Goal: Task Accomplishment & Management: Use online tool/utility

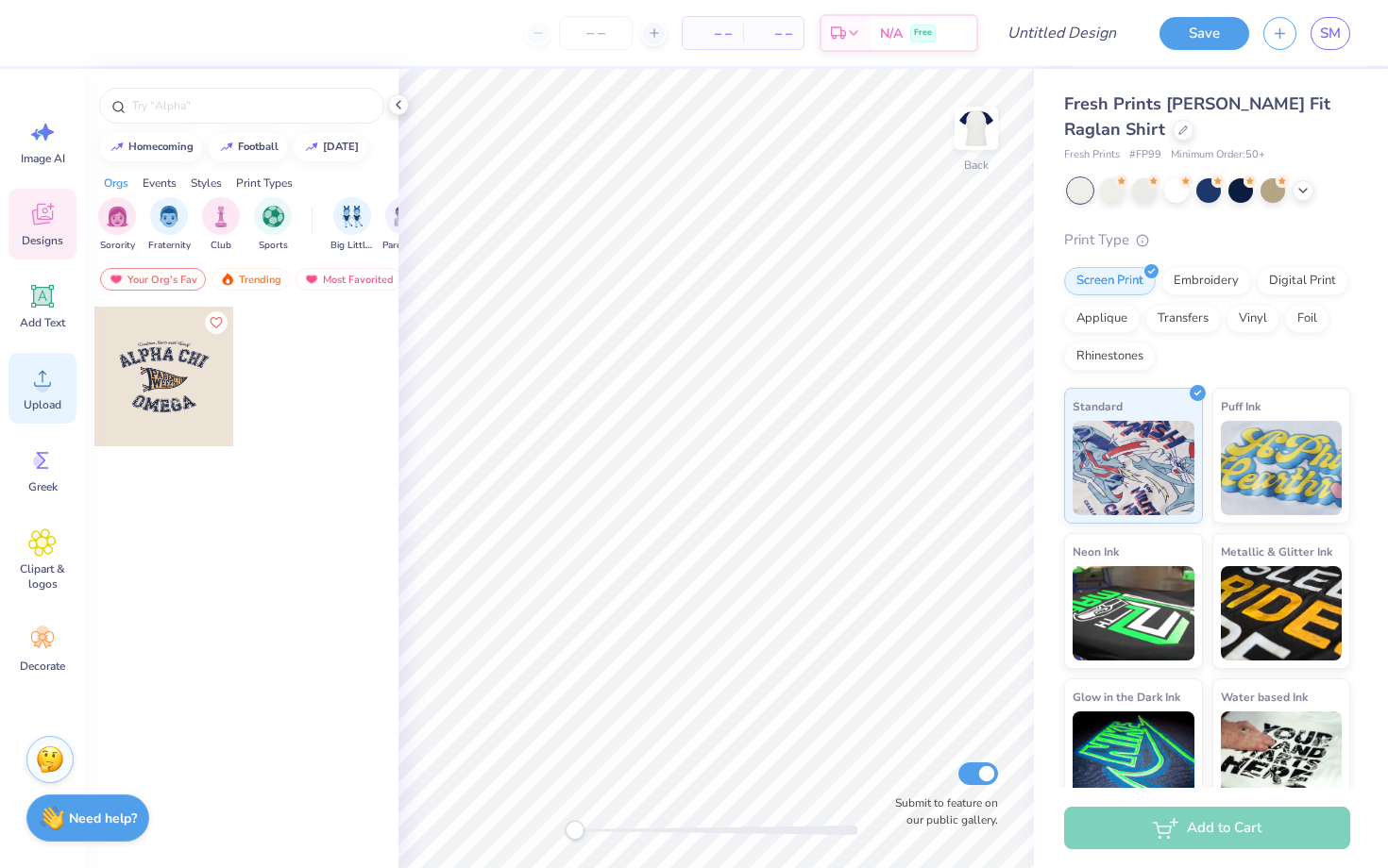
click at [46, 367] on icon at bounding box center [43, 378] width 28 height 28
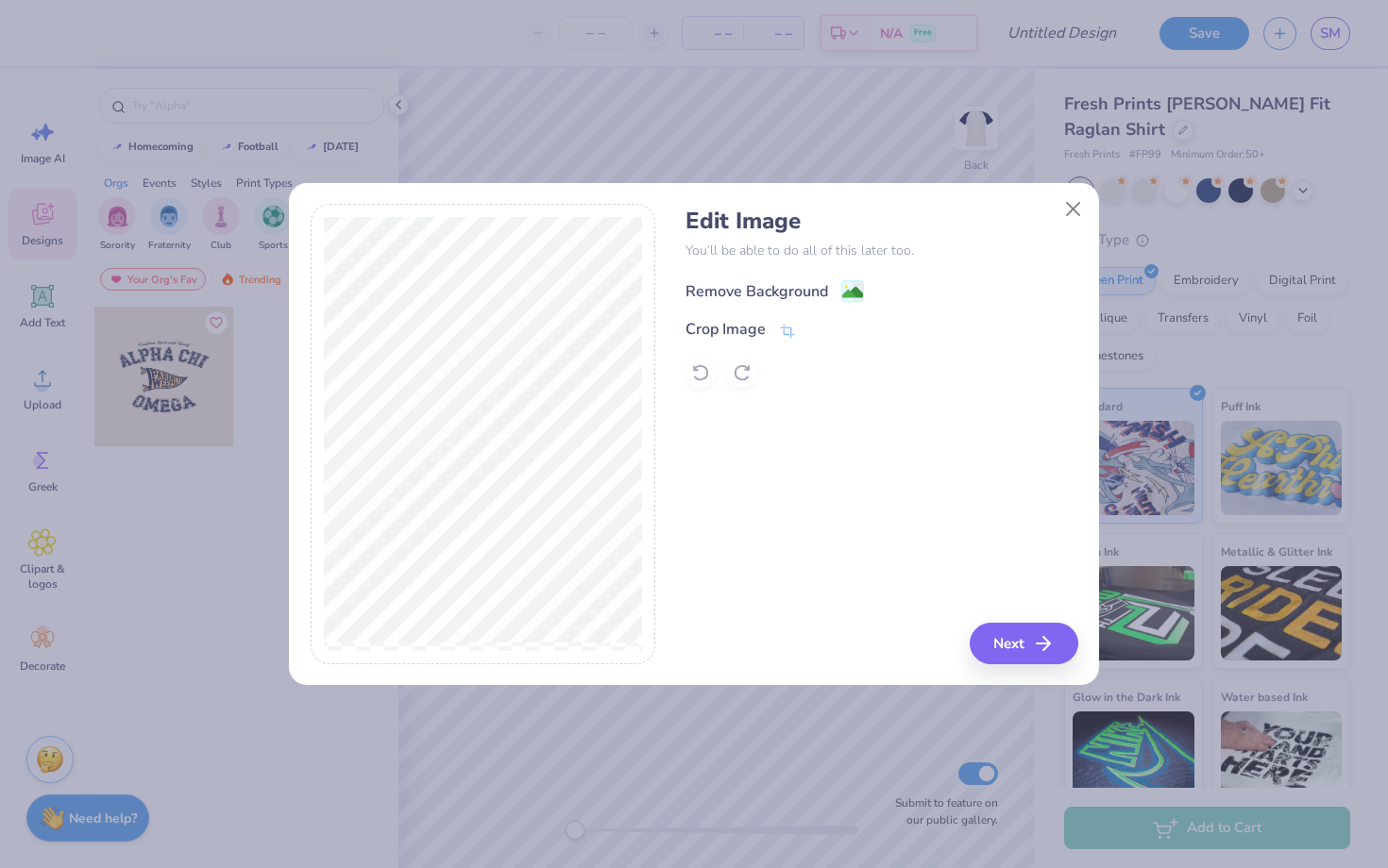
click at [773, 289] on div "Remove Background" at bounding box center [756, 292] width 143 height 23
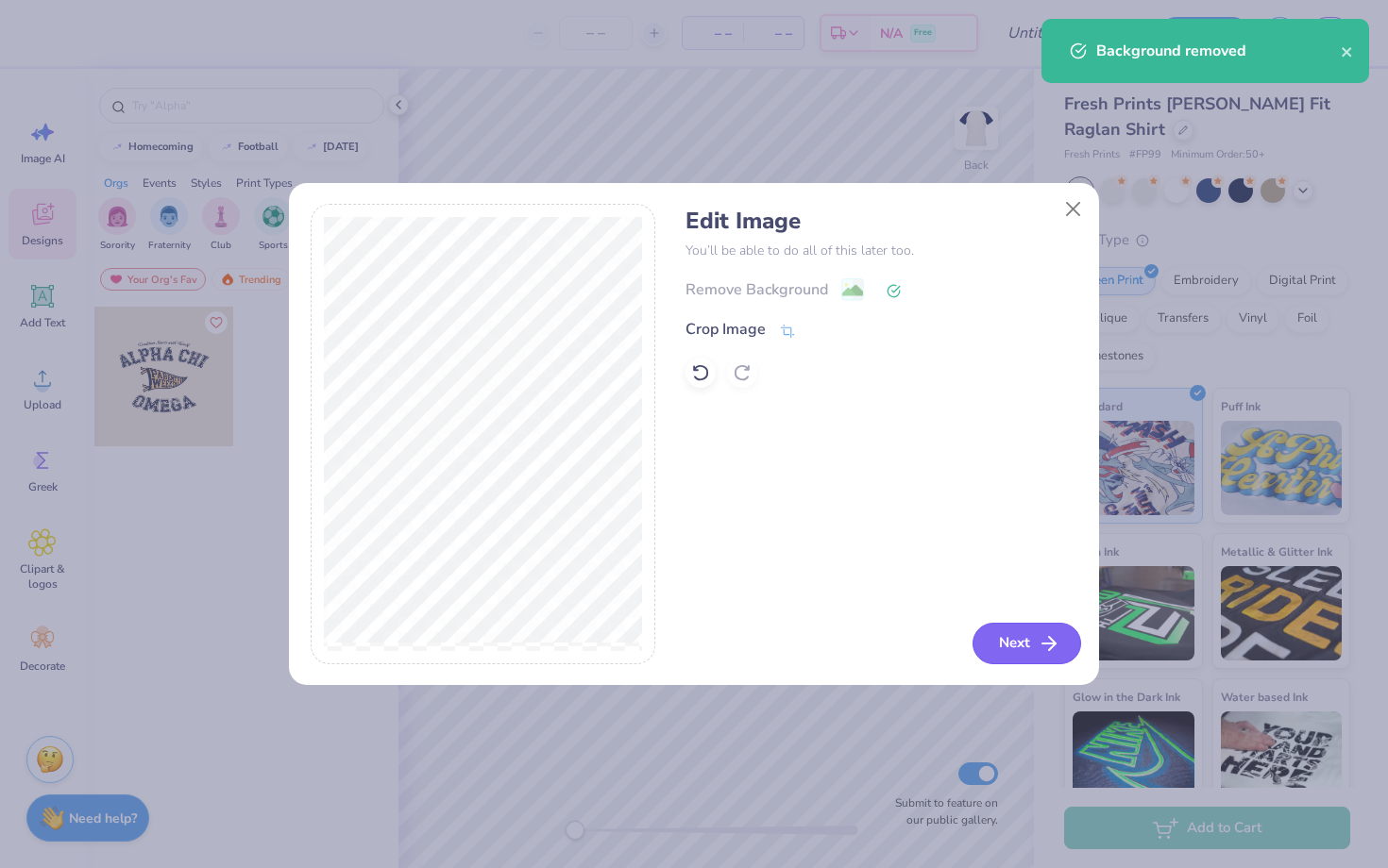
click at [1012, 657] on button "Next" at bounding box center [1026, 644] width 109 height 42
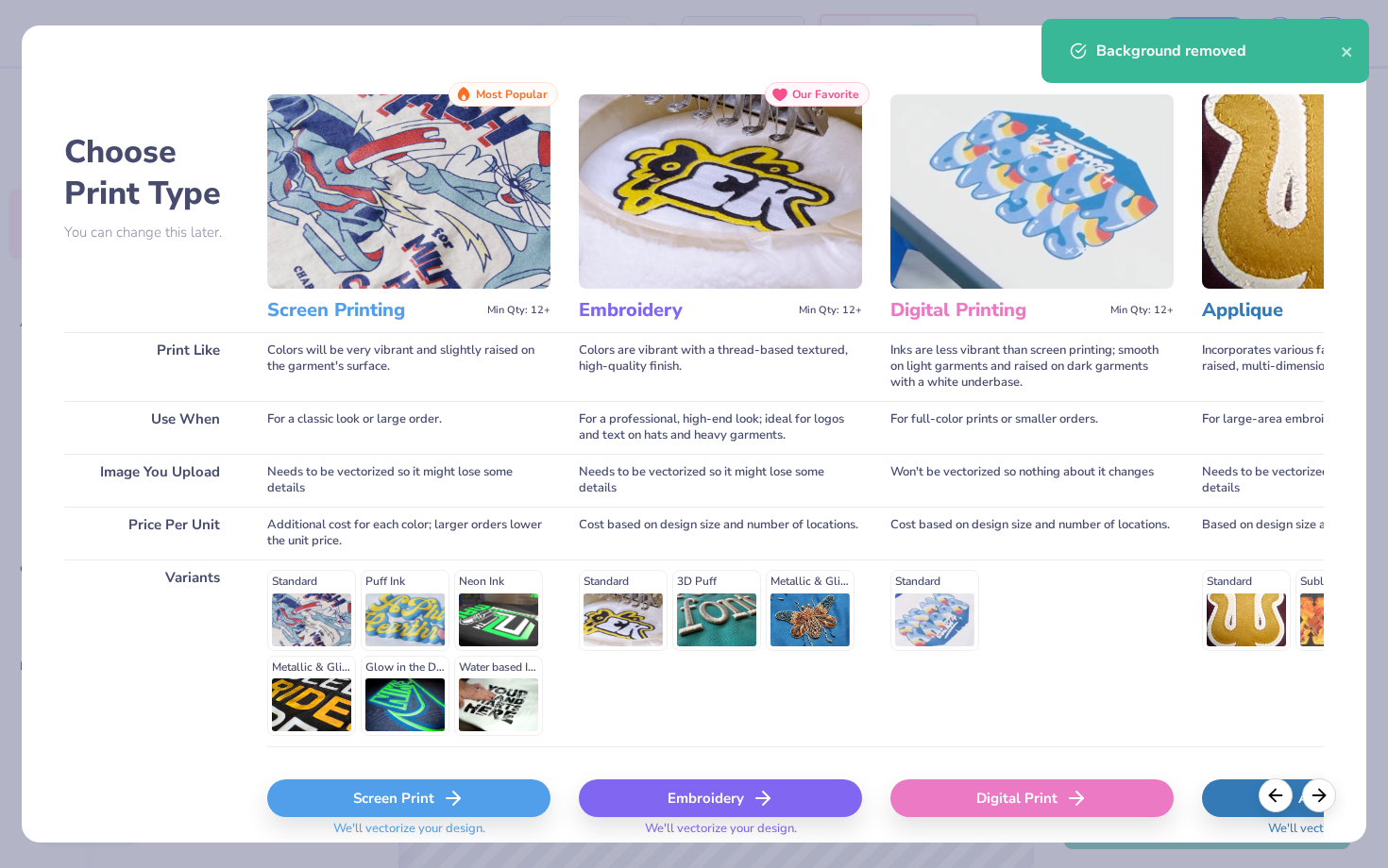
click at [431, 791] on div "Screen Print" at bounding box center [408, 799] width 283 height 38
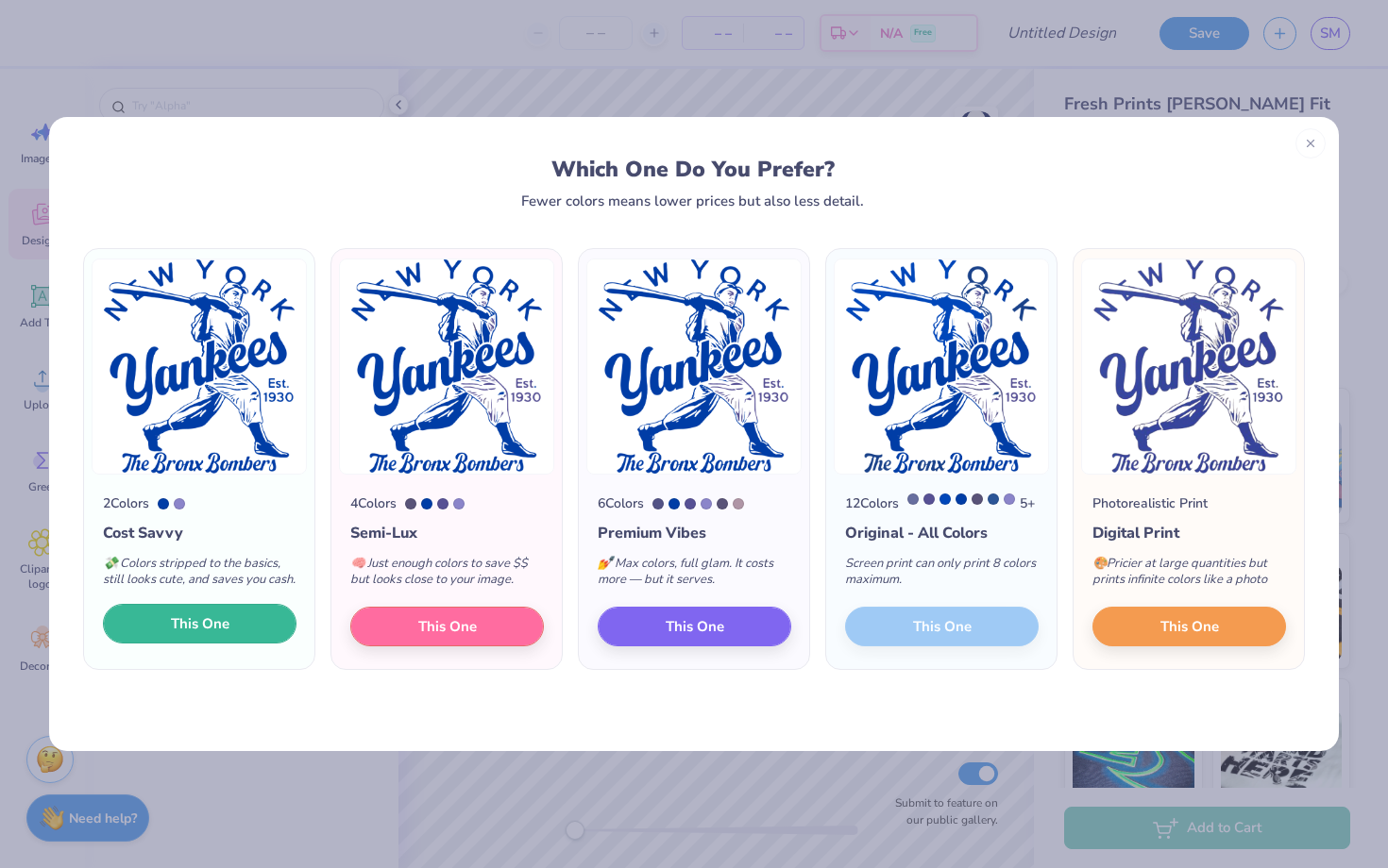
click at [210, 635] on span "This One" at bounding box center [200, 624] width 59 height 22
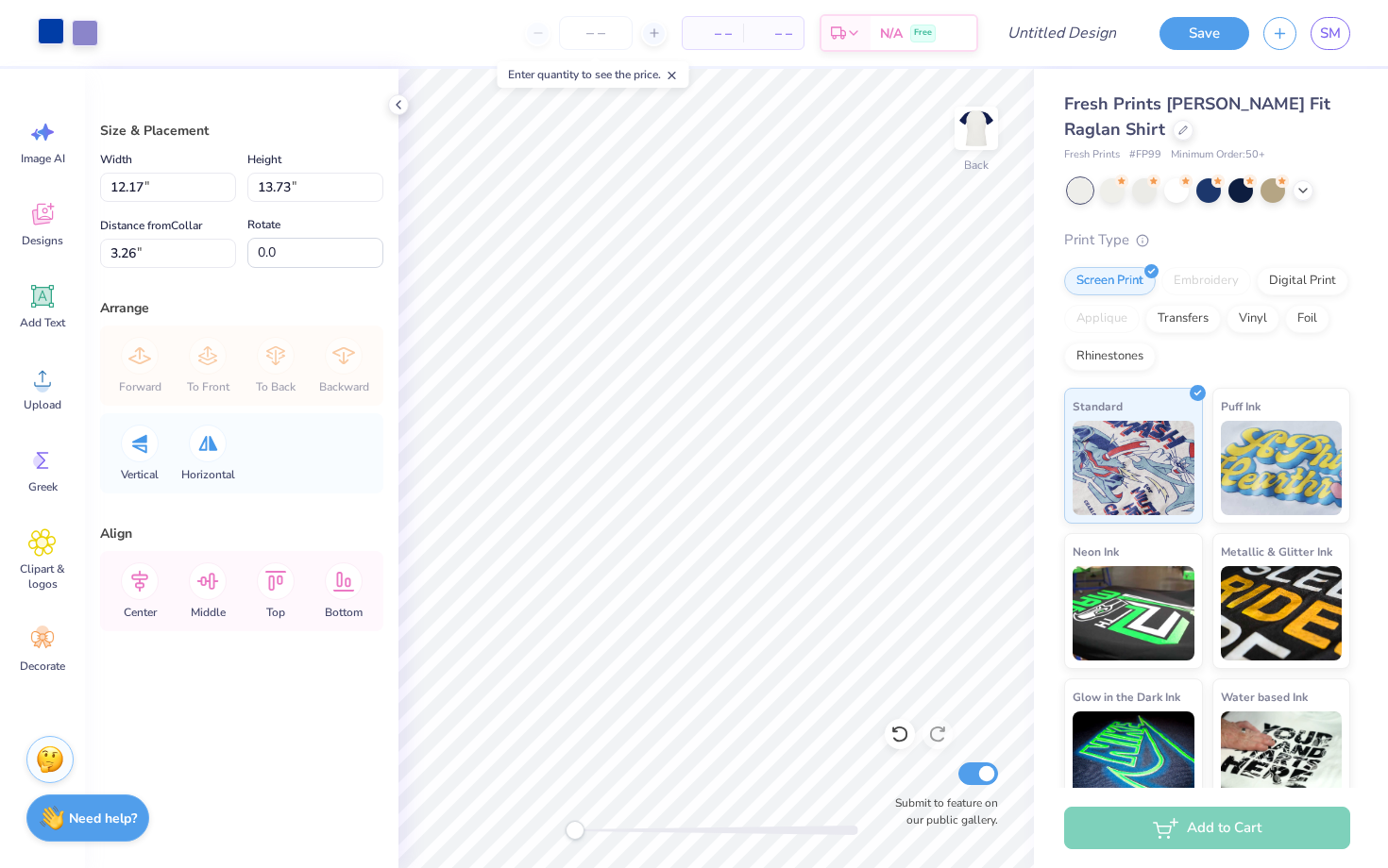
click at [47, 38] on div at bounding box center [51, 31] width 26 height 26
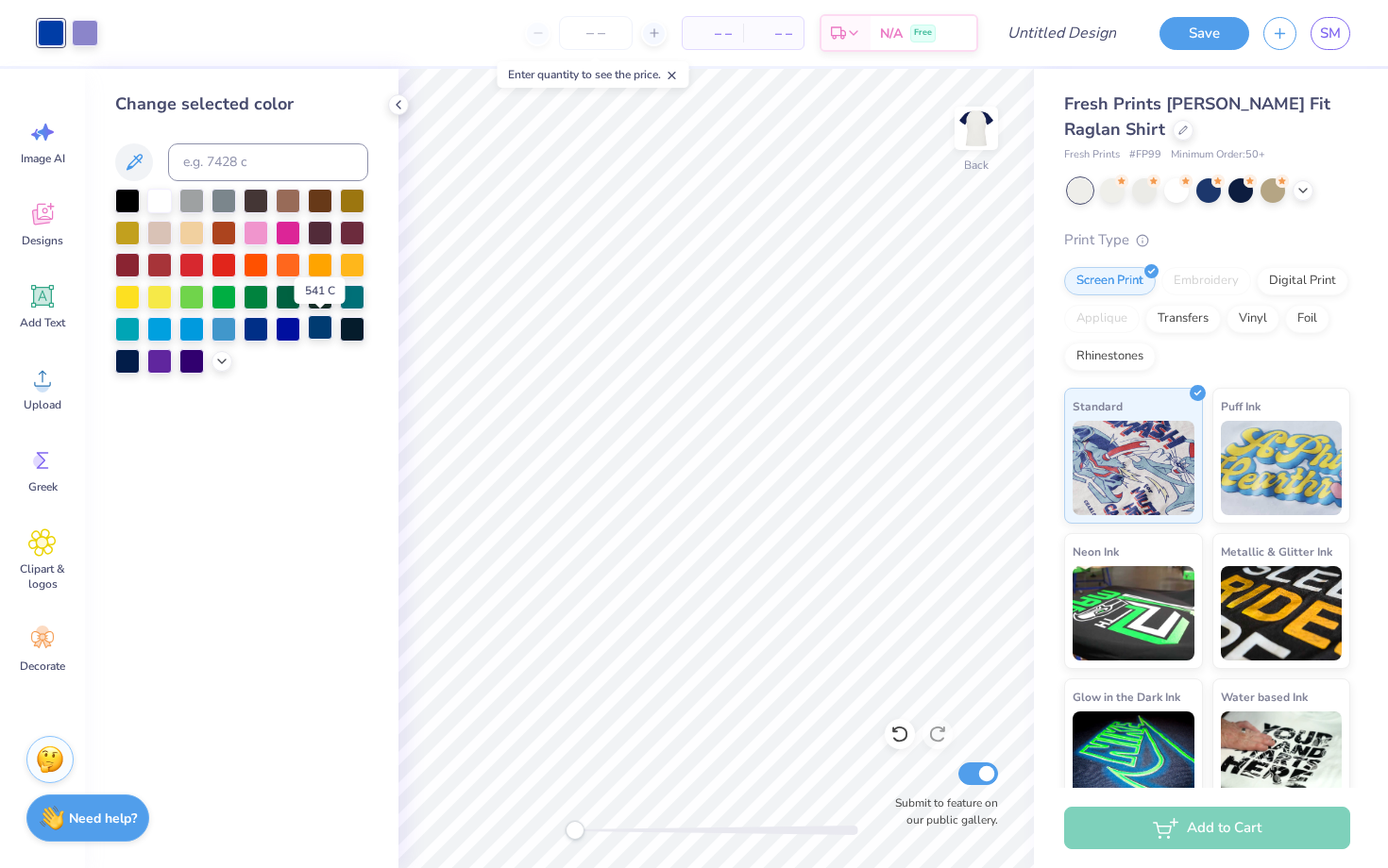
click at [315, 329] on div at bounding box center [320, 327] width 25 height 25
click at [91, 40] on div at bounding box center [85, 31] width 26 height 26
click at [286, 332] on div at bounding box center [288, 327] width 25 height 25
click at [262, 338] on div at bounding box center [256, 327] width 25 height 25
click at [287, 337] on div at bounding box center [288, 327] width 25 height 25
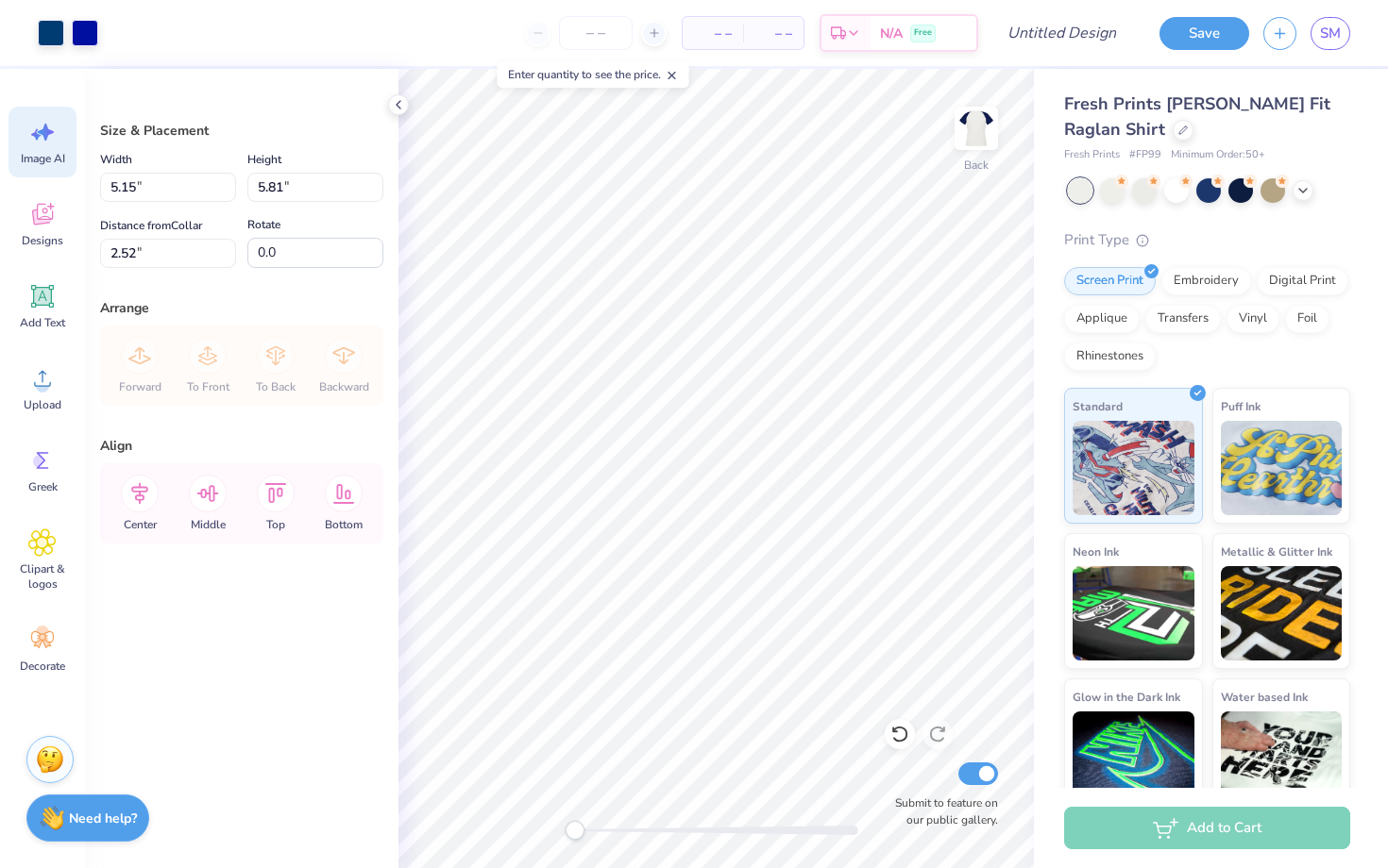
click at [44, 130] on icon at bounding box center [45, 132] width 16 height 17
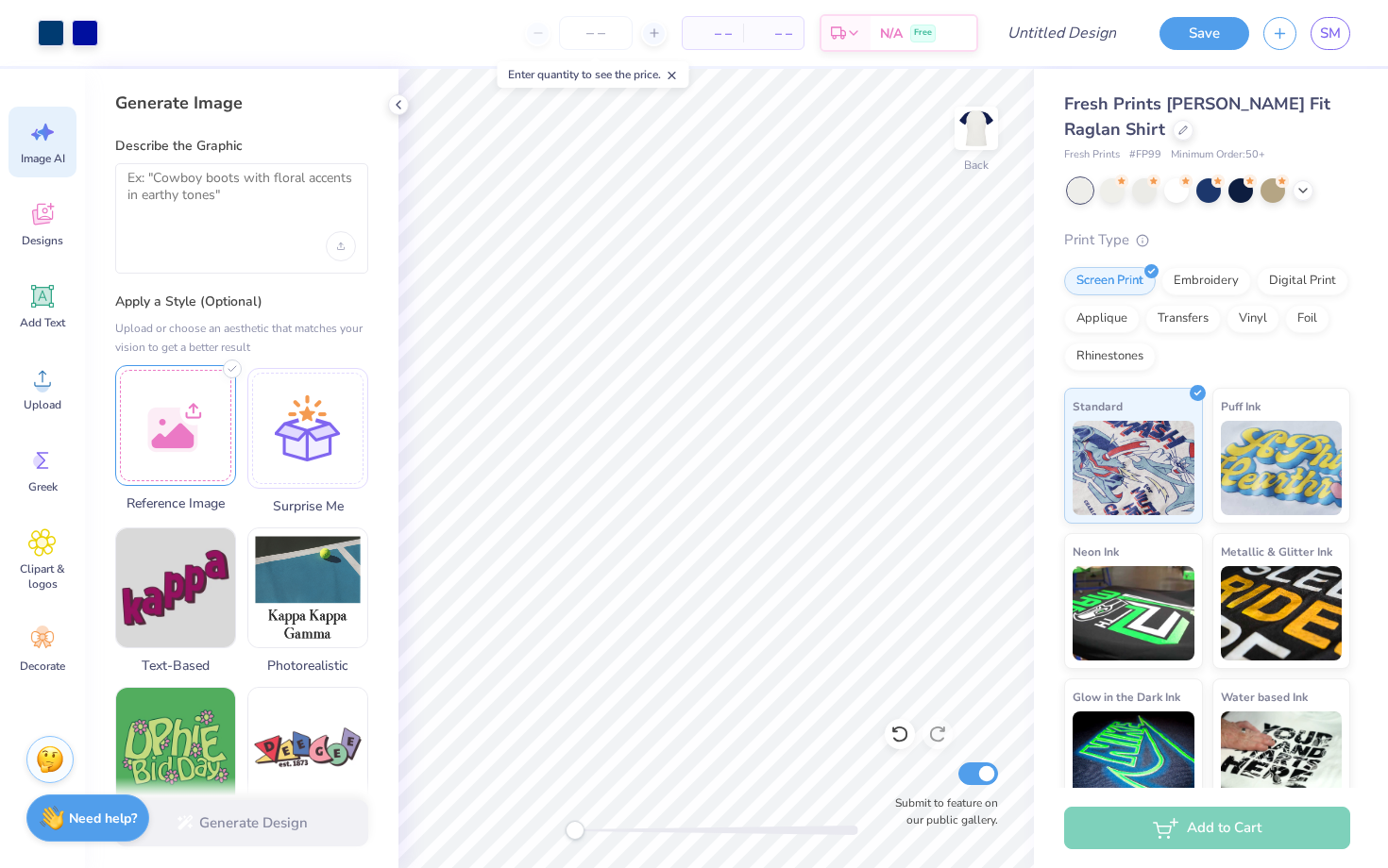
click at [177, 420] on div at bounding box center [176, 425] width 121 height 121
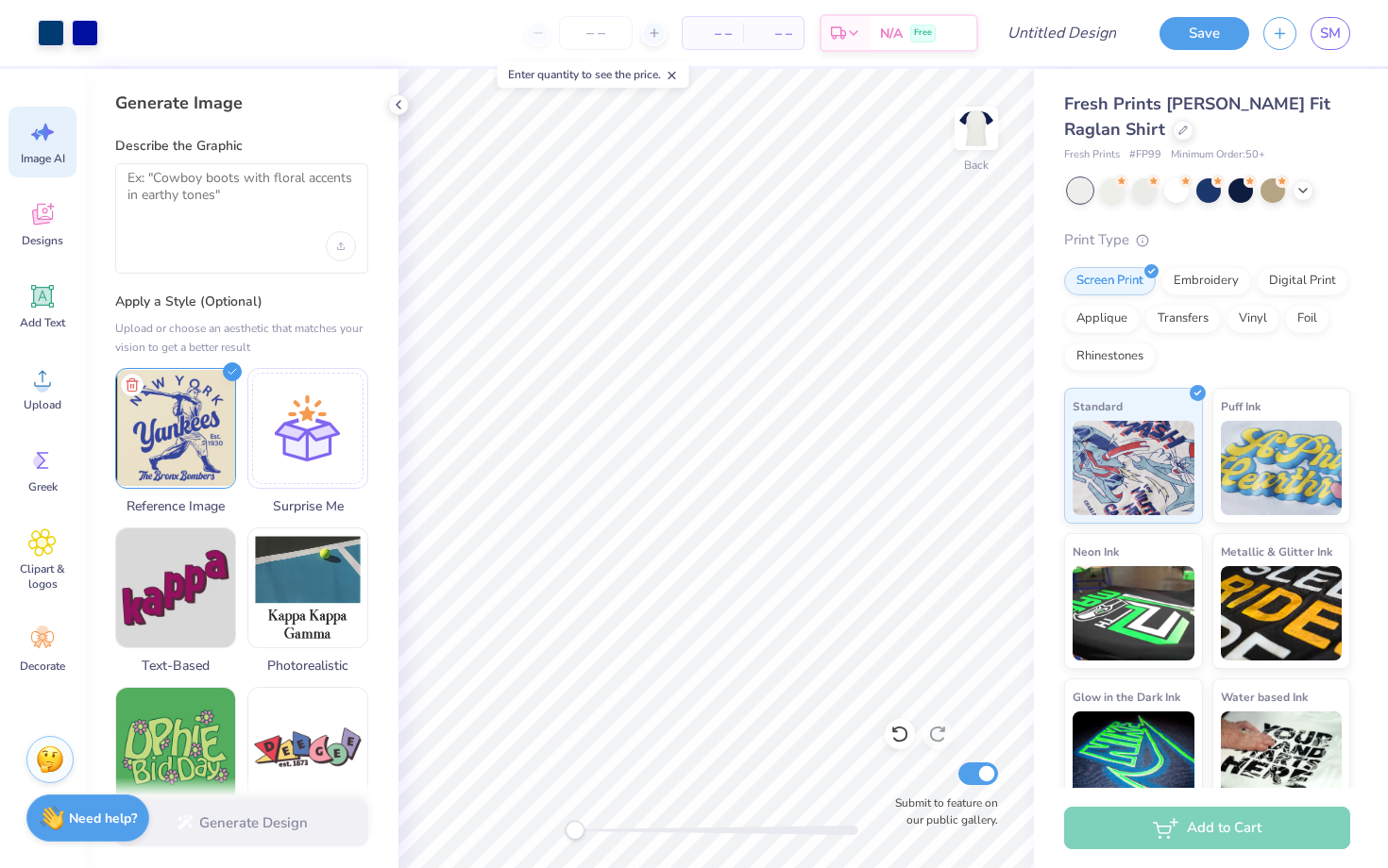
click at [203, 250] on div at bounding box center [242, 247] width 229 height 30
click at [188, 197] on textarea at bounding box center [242, 194] width 229 height 47
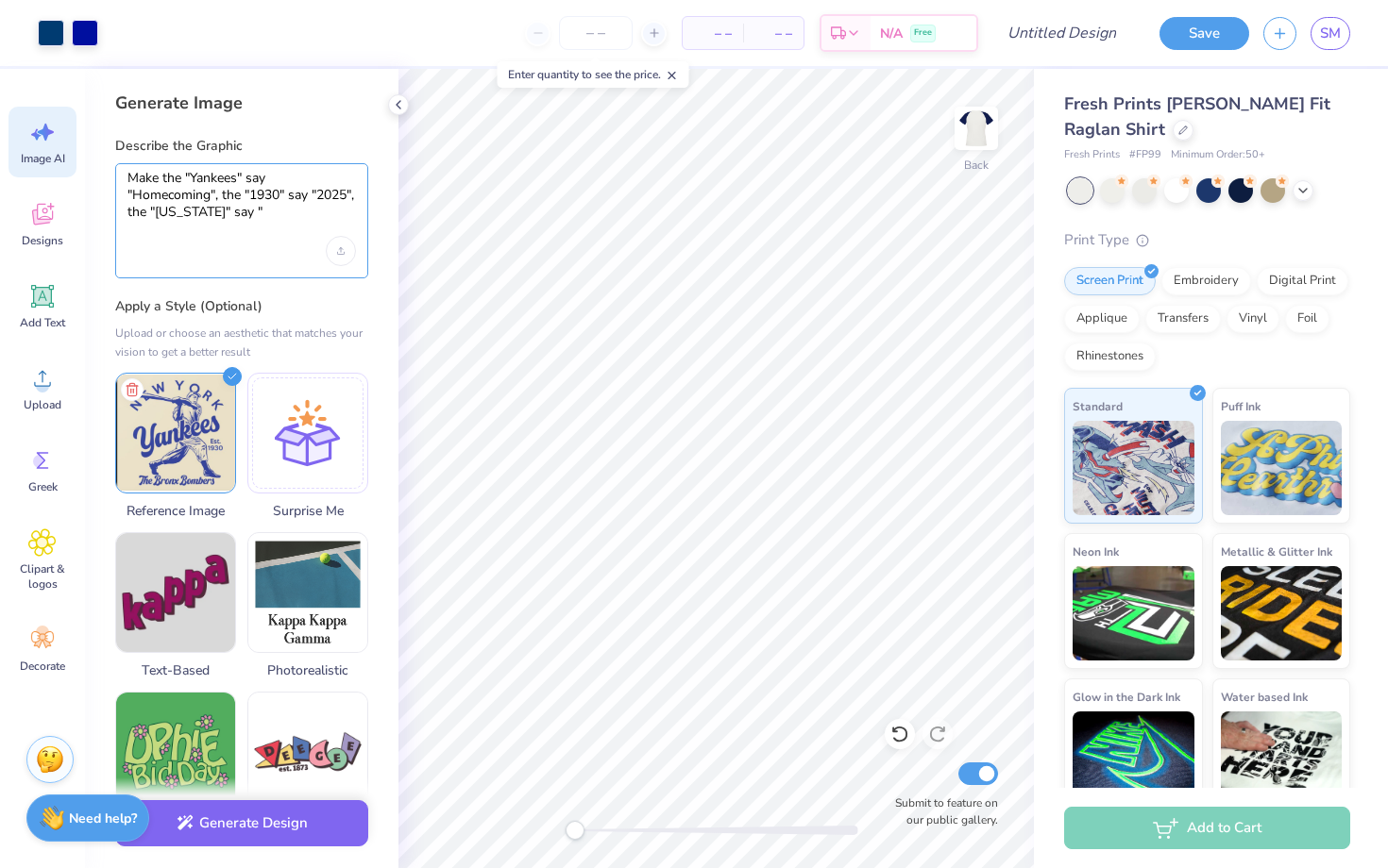
drag, startPoint x: 169, startPoint y: 218, endPoint x: 339, endPoint y: 225, distance: 170.1
click at [339, 225] on div "Make the "Yankees" say "Homecoming", the "1930" say "2025", the "NEW YORK" say "" at bounding box center [242, 221] width 253 height 115
click at [222, 192] on textarea "Make the "Yankees" say "Homecoming", the "1930" say "2025"" at bounding box center [242, 196] width 229 height 52
click at [234, 195] on textarea "Make the "Yankees" say "Homecoming" and the "1930" say "2025"" at bounding box center [242, 196] width 229 height 52
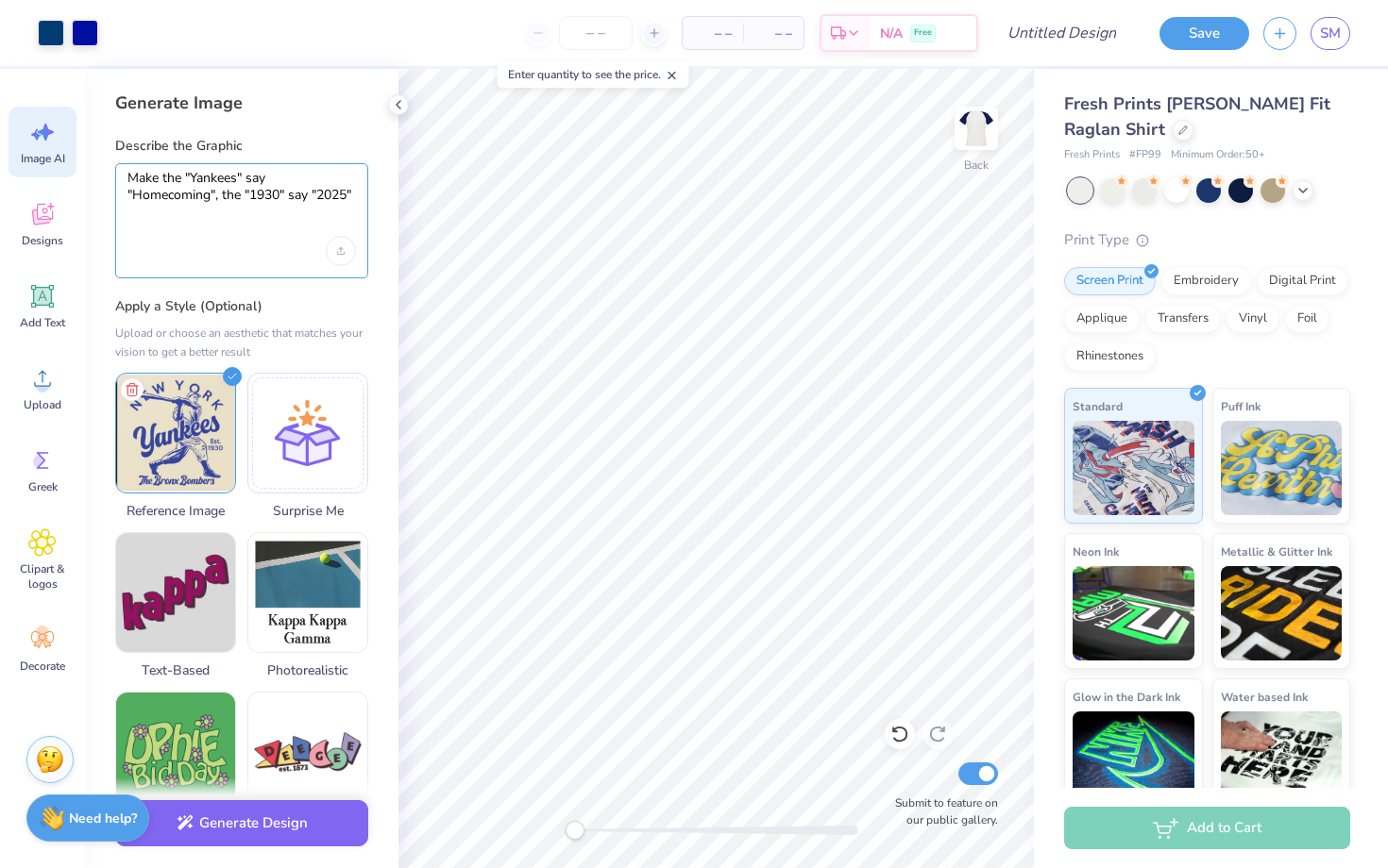
click at [271, 218] on textarea "Make the "Yankees" say "Homecoming", the "1930" say "2025"" at bounding box center [242, 196] width 229 height 52
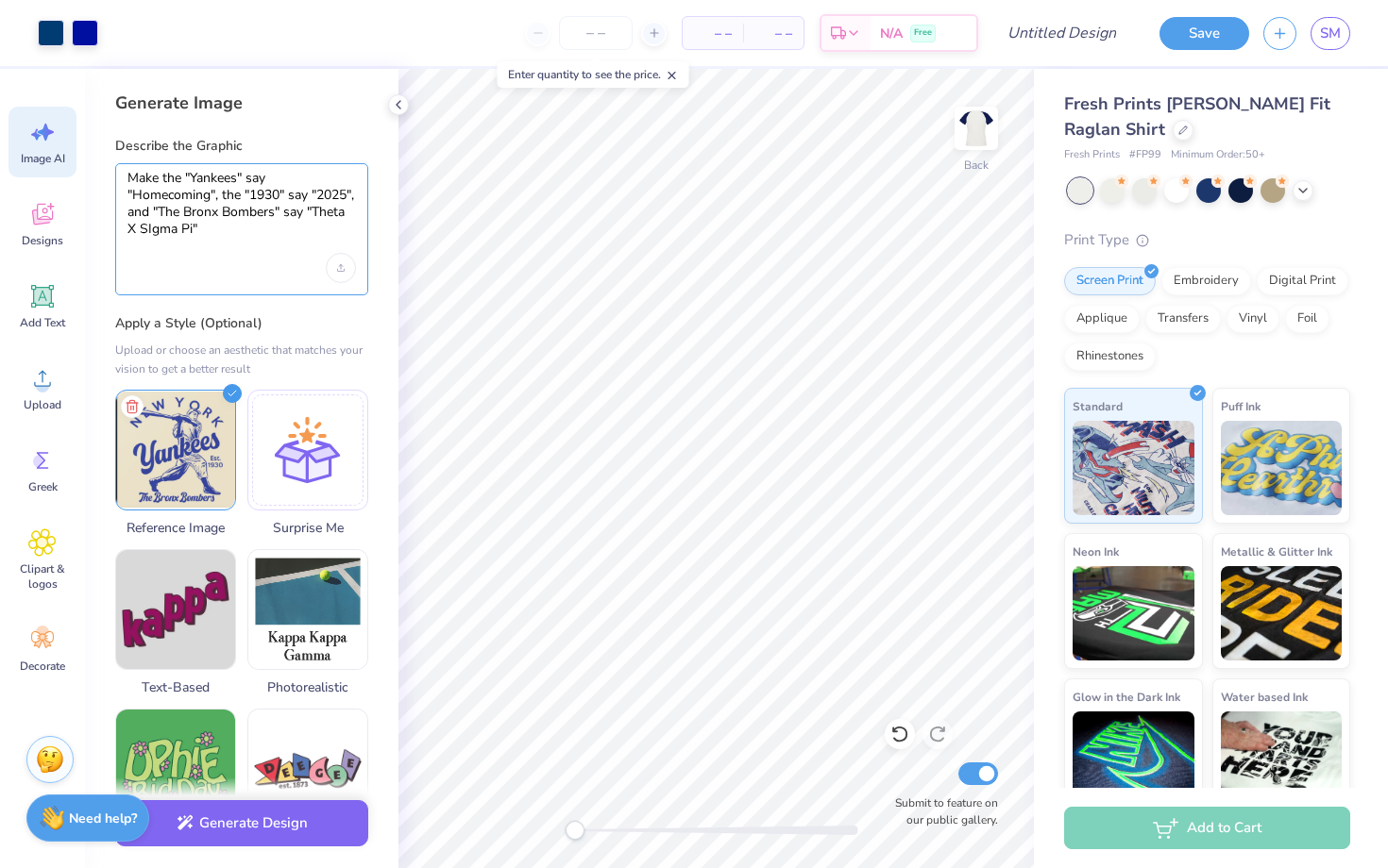
click at [195, 227] on textarea "Make the "Yankees" say "Homecoming", the "1930" say "2025", and "The Bronx Bomb…" at bounding box center [242, 204] width 229 height 69
click at [266, 225] on textarea "Make the "Yankees" say "Homecoming", the "1930" say "2025", and "The Bronx Bomb…" at bounding box center [242, 204] width 229 height 69
click at [177, 230] on textarea "Make the "Yankees" say "Homecoming", the "1930" say "2025", and "The Bronx Bomb…" at bounding box center [242, 204] width 229 height 69
click at [294, 234] on textarea "Make the "Yankees" say "Homecoming", the "1930" say "2025", and "The Bronx Bomb…" at bounding box center [242, 204] width 229 height 69
type textarea "Make the "Yankees" say "Homecoming", the "1930" say "2025", and "The Bronx Bomb…"
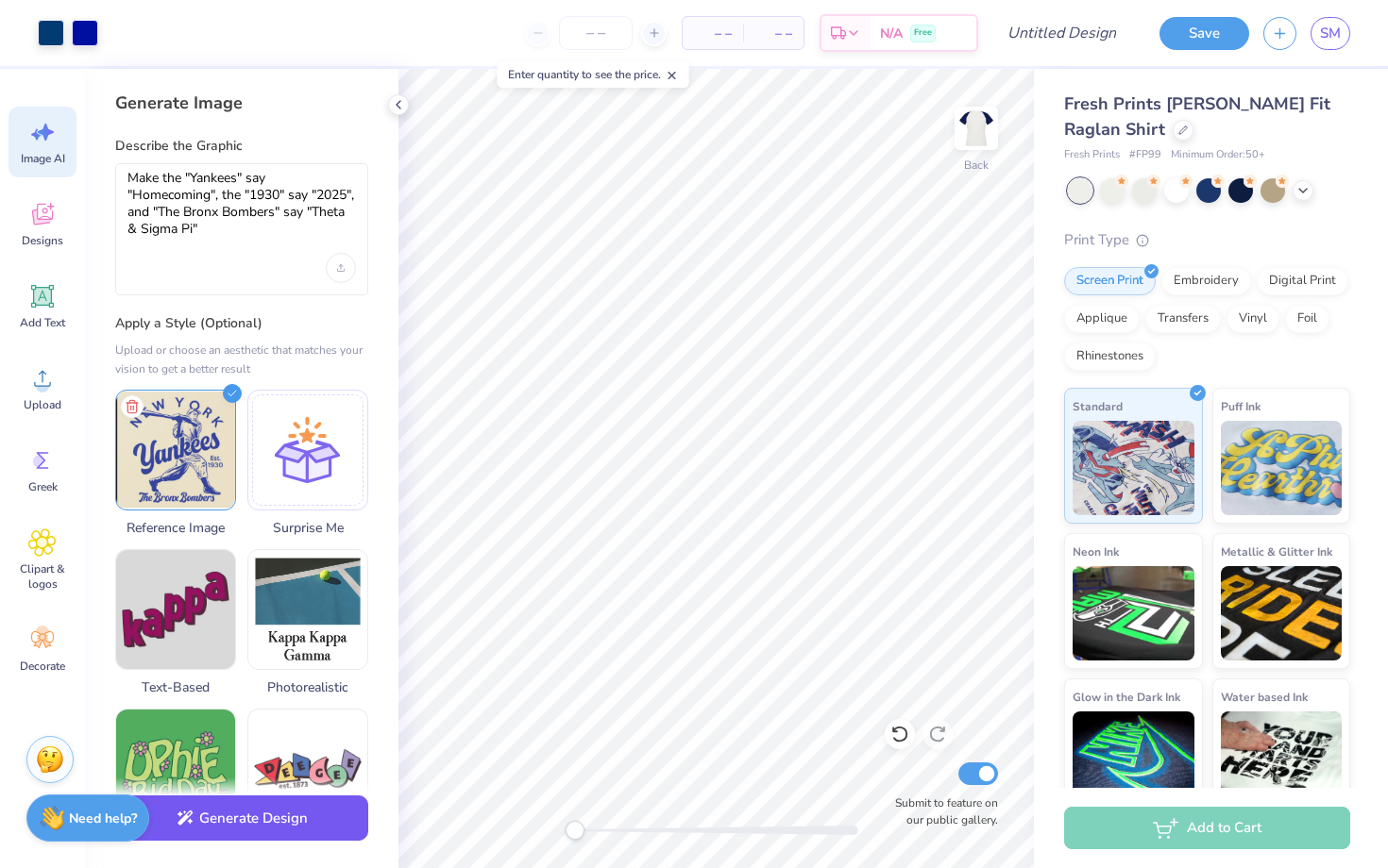
click at [294, 823] on button "Generate Design" at bounding box center [242, 819] width 253 height 46
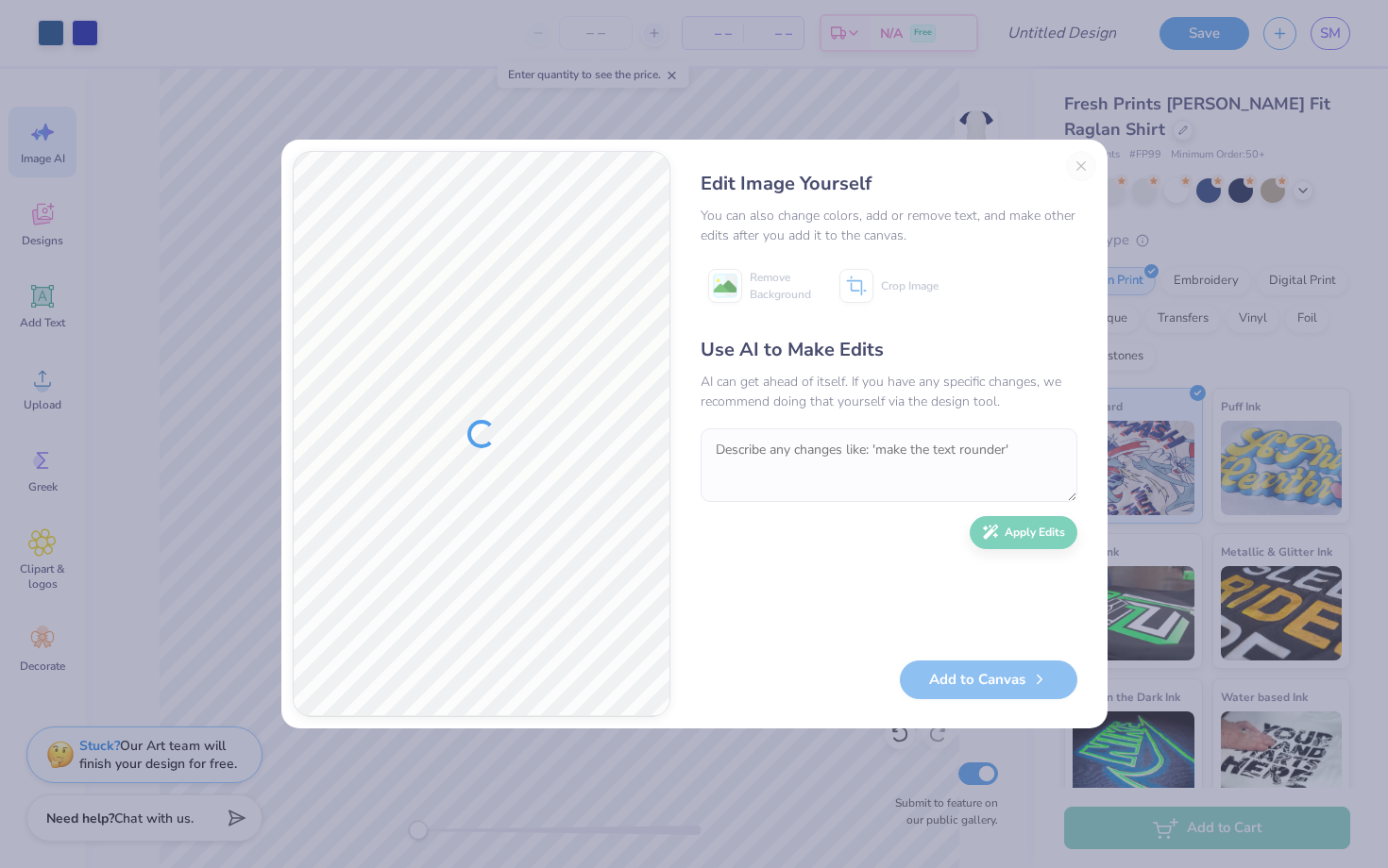
click at [1082, 165] on div "Edit Image Yourself You can also change colors, add or remove text, and make ot…" at bounding box center [889, 434] width 414 height 566
click at [1078, 167] on div "Edit Image Yourself You can also change colors, add or remove text, and make ot…" at bounding box center [889, 434] width 414 height 566
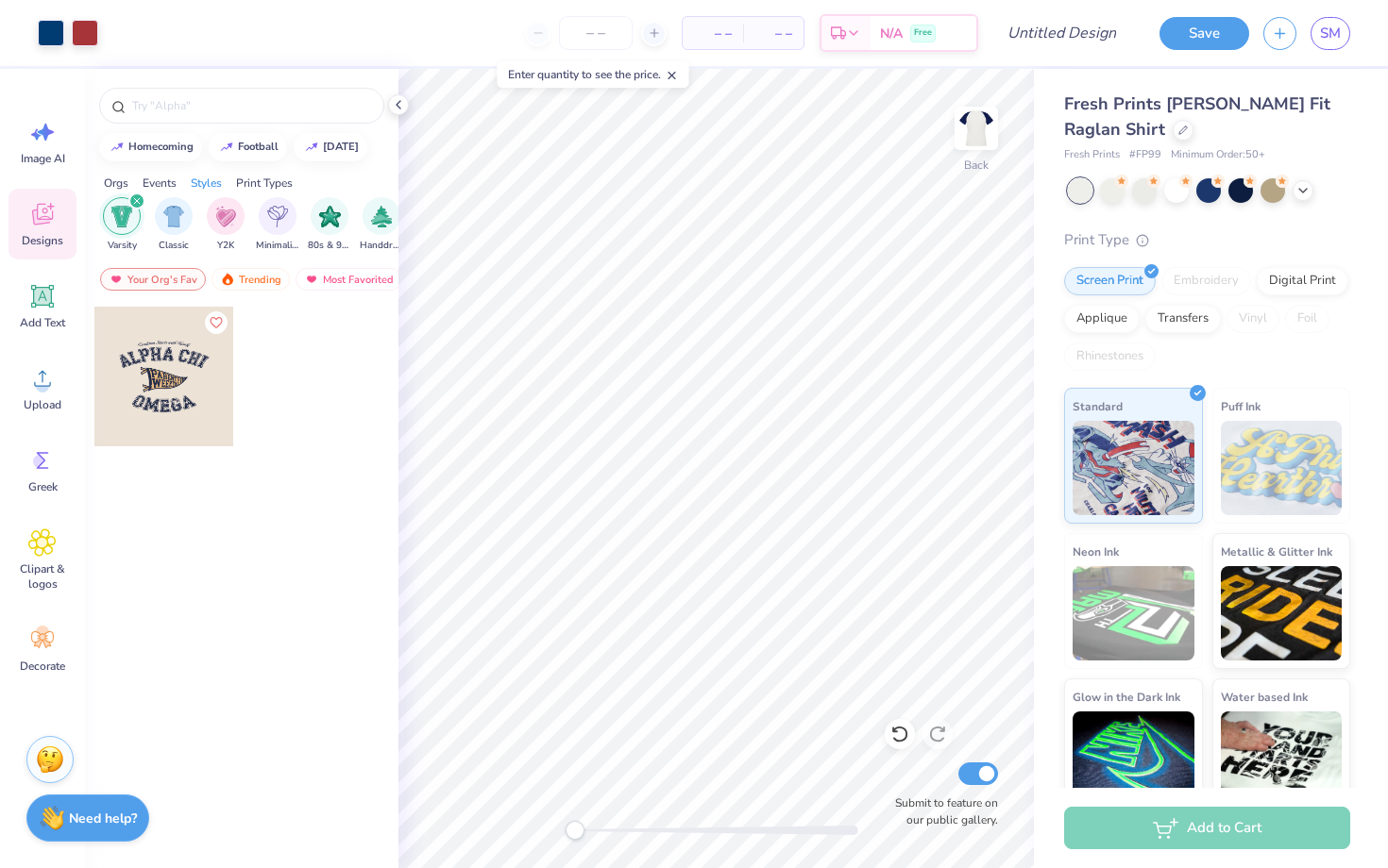
scroll to position [0, 989]
